Goal: Contribute content: Contribute content

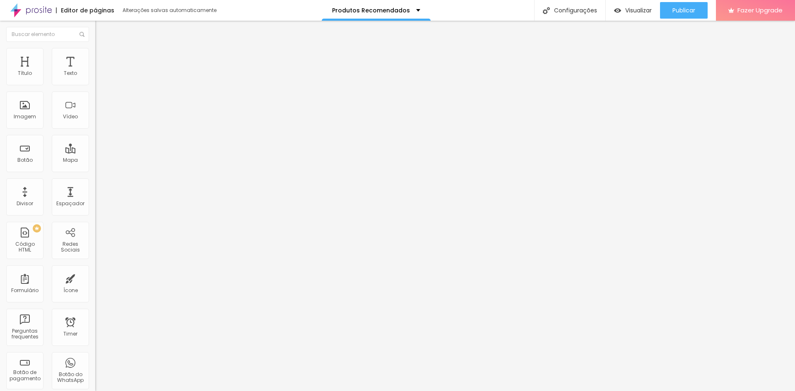
click at [48, 46] on div at bounding box center [47, 34] width 95 height 27
click at [48, 34] on input "text" at bounding box center [47, 34] width 83 height 15
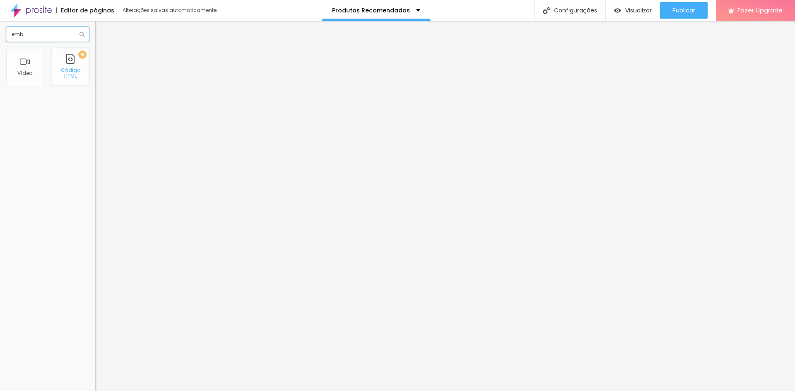
type input "emb"
click at [69, 67] on div "PREMIUM Código HTML" at bounding box center [70, 66] width 37 height 37
click at [72, 75] on div "Código HTML" at bounding box center [70, 73] width 33 height 12
click at [53, 115] on div at bounding box center [47, 121] width 83 height 64
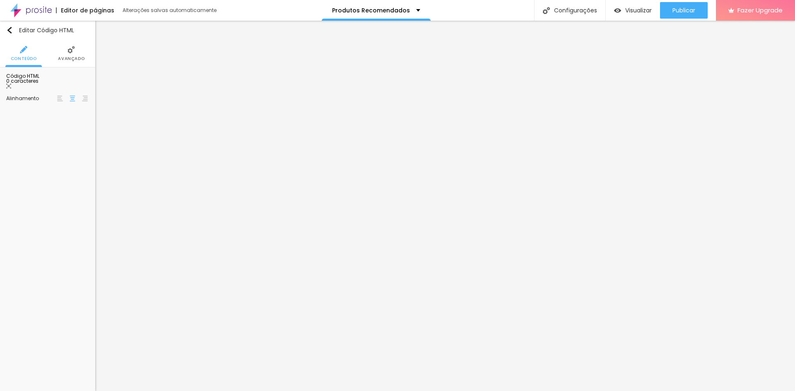
click at [50, 112] on div at bounding box center [47, 121] width 83 height 64
click at [60, 99] on div "< a href = "[URL][DOMAIN_NAME]" target = "_blank" rel = "noopener noreferrer" >…" at bounding box center [117, 118] width 222 height 58
drag, startPoint x: 67, startPoint y: 97, endPoint x: 59, endPoint y: 94, distance: 8.2
click at [59, 94] on div "< a href = "[URL][DOMAIN_NAME]" target = "_blank" rel = "noopener noreferrer" >…" at bounding box center [117, 118] width 222 height 58
click at [67, 94] on div "< a href = "[URL][DOMAIN_NAME]" target = "_blank" rel = "noopener noreferrer" >…" at bounding box center [117, 118] width 222 height 58
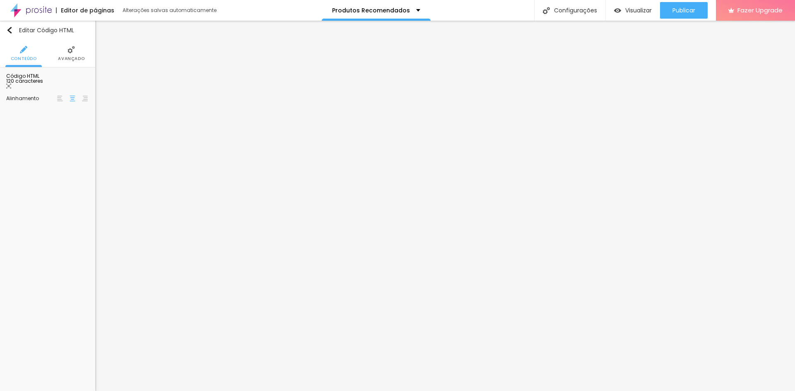
click at [68, 94] on div "< a href = "[URL][DOMAIN_NAME]" target = "_blank" rel = "noopener noreferrer" >…" at bounding box center [117, 118] width 222 height 58
click at [81, 89] on div "< a href = "[URL][DOMAIN_NAME]" target = "_blank" rel = "noopener noreferrer" >…" at bounding box center [47, 89] width 83 height 0
click at [81, 95] on div "< a href = "[URL][DOMAIN_NAME]" target = "_blank" rel = "noopener noreferrer" >…" at bounding box center [117, 118] width 222 height 58
click at [675, 3] on div "Publicar" at bounding box center [683, 10] width 23 height 17
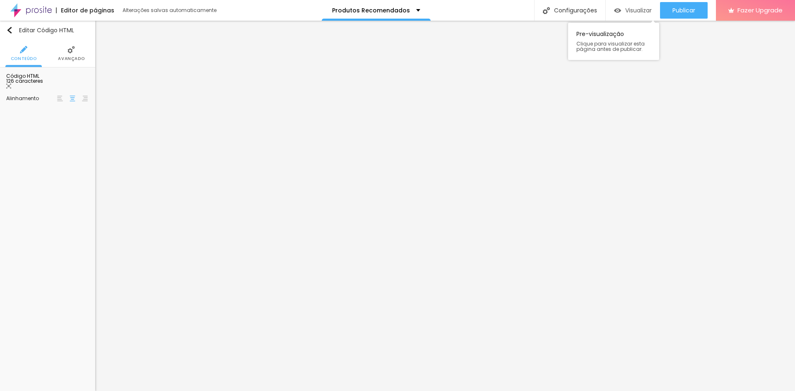
click at [635, 7] on span "Visualizar" at bounding box center [638, 10] width 26 height 7
click at [39, 114] on div "< a href = "[URL][DOMAIN_NAME]" target = "_blank" rel = "noopener noreferrer" >…" at bounding box center [125, 118] width 238 height 58
click at [680, 6] on div "Publicar" at bounding box center [683, 10] width 23 height 17
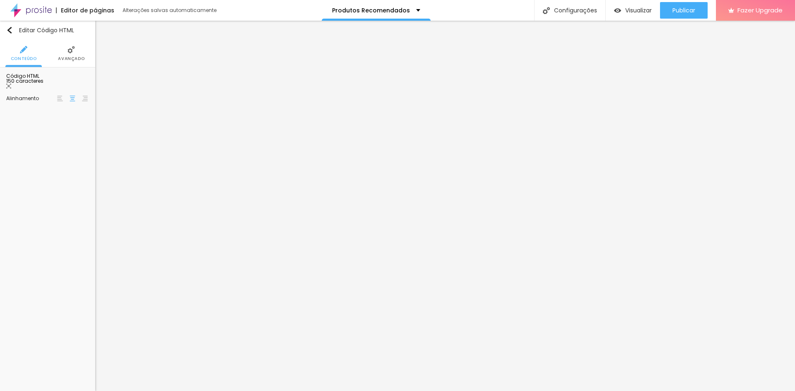
click at [60, 94] on div "< iframe src = "[URL][DOMAIN_NAME]" width = "100%" height = "600" style = "bord…" at bounding box center [53, 118] width 140 height 58
click at [678, 13] on span "Publicar" at bounding box center [683, 10] width 23 height 7
click at [664, 16] on button "Publicar" at bounding box center [684, 10] width 48 height 17
click at [639, 13] on span "Visualizar" at bounding box center [638, 10] width 26 height 7
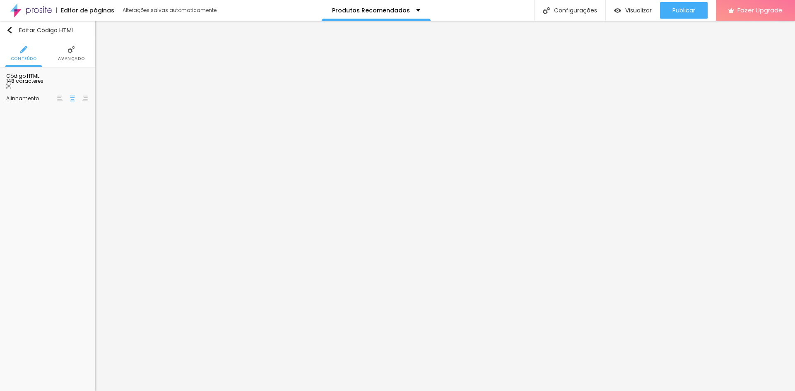
drag, startPoint x: 22, startPoint y: 98, endPoint x: 81, endPoint y: 98, distance: 58.8
click at [81, 98] on div "< iframe src = "[URL][DOMAIN_NAME]" width = "100%" height = "600" style = "bord…" at bounding box center [20, 118] width 135 height 58
click at [673, 10] on span "Publicar" at bounding box center [683, 10] width 23 height 7
click at [625, 8] on span "Visualizar" at bounding box center [638, 10] width 26 height 7
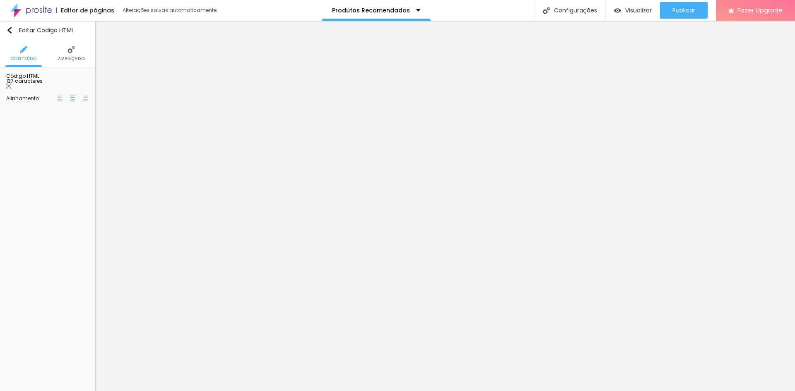
scroll to position [0, 14]
drag, startPoint x: 32, startPoint y: 96, endPoint x: 44, endPoint y: 96, distance: 12.0
click at [44, 96] on div "< iframe src = "e/focoeflash_recomenda" width = "100%" height = "600" style = "…" at bounding box center [50, 118] width 115 height 58
drag, startPoint x: 31, startPoint y: 95, endPoint x: 80, endPoint y: 95, distance: 49.2
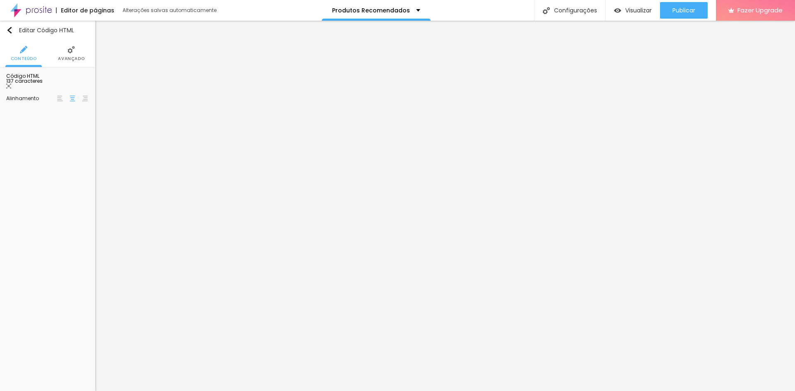
click at [80, 95] on div "< iframe src = "e/focoeflash_recomenda" width = "100%" height = "600" style = "…" at bounding box center [39, 118] width 115 height 58
click at [679, 11] on span "Publicar" at bounding box center [683, 10] width 23 height 7
drag, startPoint x: 628, startPoint y: 10, endPoint x: 620, endPoint y: 15, distance: 10.0
click at [628, 10] on span "Visualizar" at bounding box center [638, 10] width 26 height 7
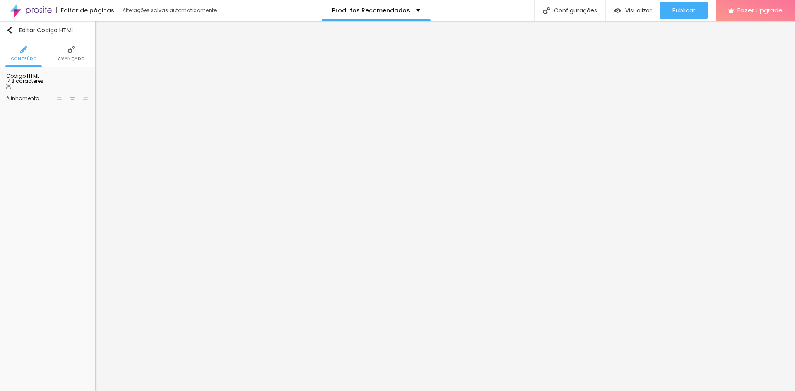
click at [31, 95] on div "< iframe src = "[URL][DOMAIN_NAME]" width = "100%" height = "600" style = "bord…" at bounding box center [24, 118] width 135 height 58
click at [697, 12] on button "Publicar" at bounding box center [684, 10] width 48 height 17
click at [627, 3] on div "Visualizar" at bounding box center [633, 10] width 38 height 17
click at [54, 124] on div "< iframe src = "[URL][DOMAIN_NAME]" width = "100%" height = "600" style = "bord…" at bounding box center [27, 118] width 140 height 58
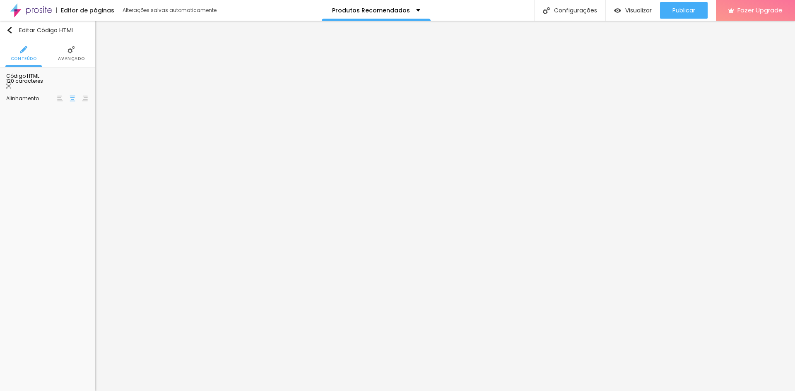
click at [65, 98] on div "< a href = "[URL][DOMAIN_NAME]" target = "_blank" rel = "noopener noreferrer" >…" at bounding box center [105, 118] width 222 height 58
drag, startPoint x: 56, startPoint y: 98, endPoint x: 78, endPoint y: 98, distance: 21.9
click at [79, 98] on div "< a href = "[URL][DOMAIN_NAME]" target = "_blank" rel = "noopener noreferrer" >…" at bounding box center [109, 118] width 222 height 58
click at [78, 89] on div "< a href = "[URL][DOMAIN_NAME]" target = "_blank" rel = "noopener noreferrer" >…" at bounding box center [47, 89] width 83 height 0
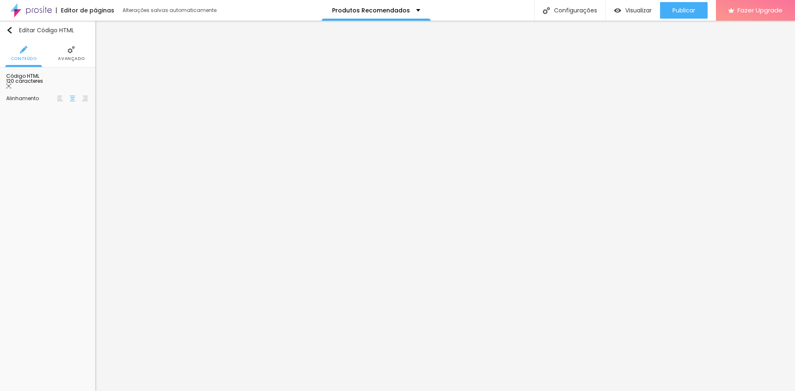
click at [78, 98] on div "< a href = "[URL][DOMAIN_NAME]" target = "_blank" rel = "noopener noreferrer" >…" at bounding box center [109, 118] width 222 height 58
click at [687, 9] on span "Publicar" at bounding box center [683, 10] width 23 height 7
click at [627, 12] on span "Visualizar" at bounding box center [638, 10] width 26 height 7
